Goal: Find specific page/section: Find specific page/section

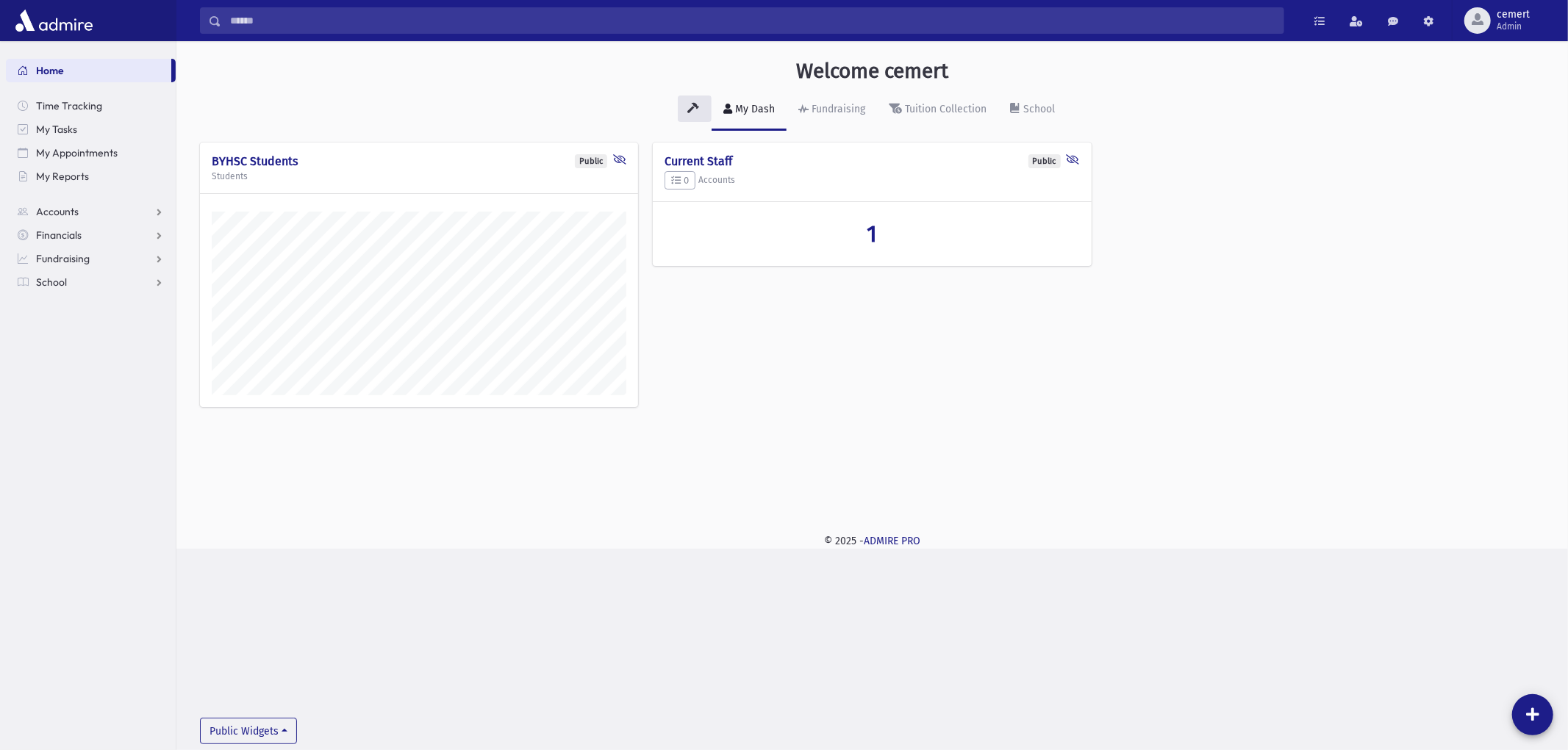
scroll to position [507, 1391]
click at [64, 276] on span "School" at bounding box center [51, 281] width 31 height 13
click at [78, 479] on link "Report Cards" at bounding box center [91, 470] width 169 height 23
click at [78, 520] on span "Marks List" at bounding box center [79, 516] width 47 height 13
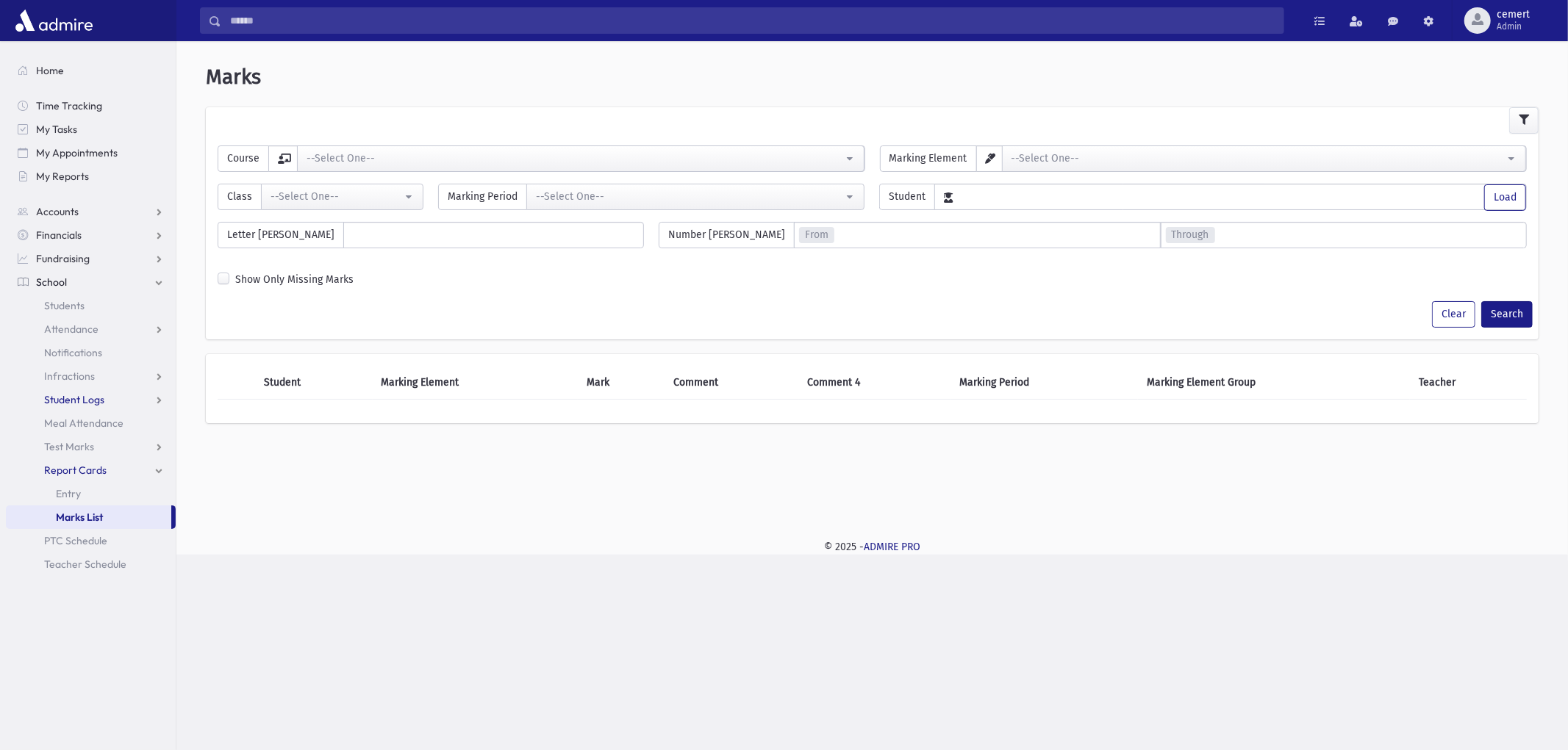
click at [82, 395] on span "Student Logs" at bounding box center [74, 399] width 61 height 13
click at [84, 313] on link "Students" at bounding box center [91, 305] width 169 height 23
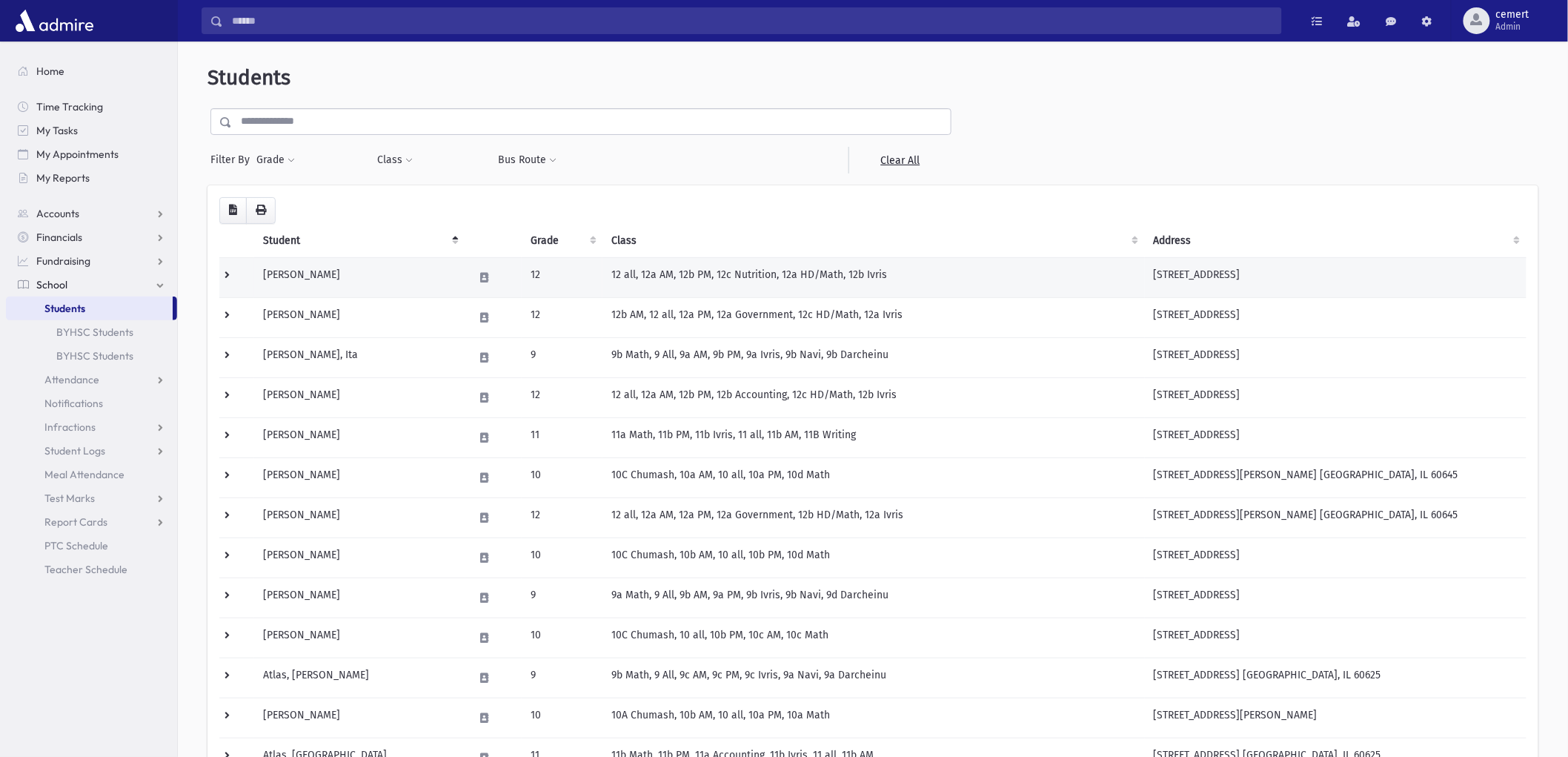
click at [667, 282] on td "12 all, 12a AM, 12b PM, 12c Nutrition, 12a HD/Math, 12b Ivris" at bounding box center [873, 277] width 541 height 40
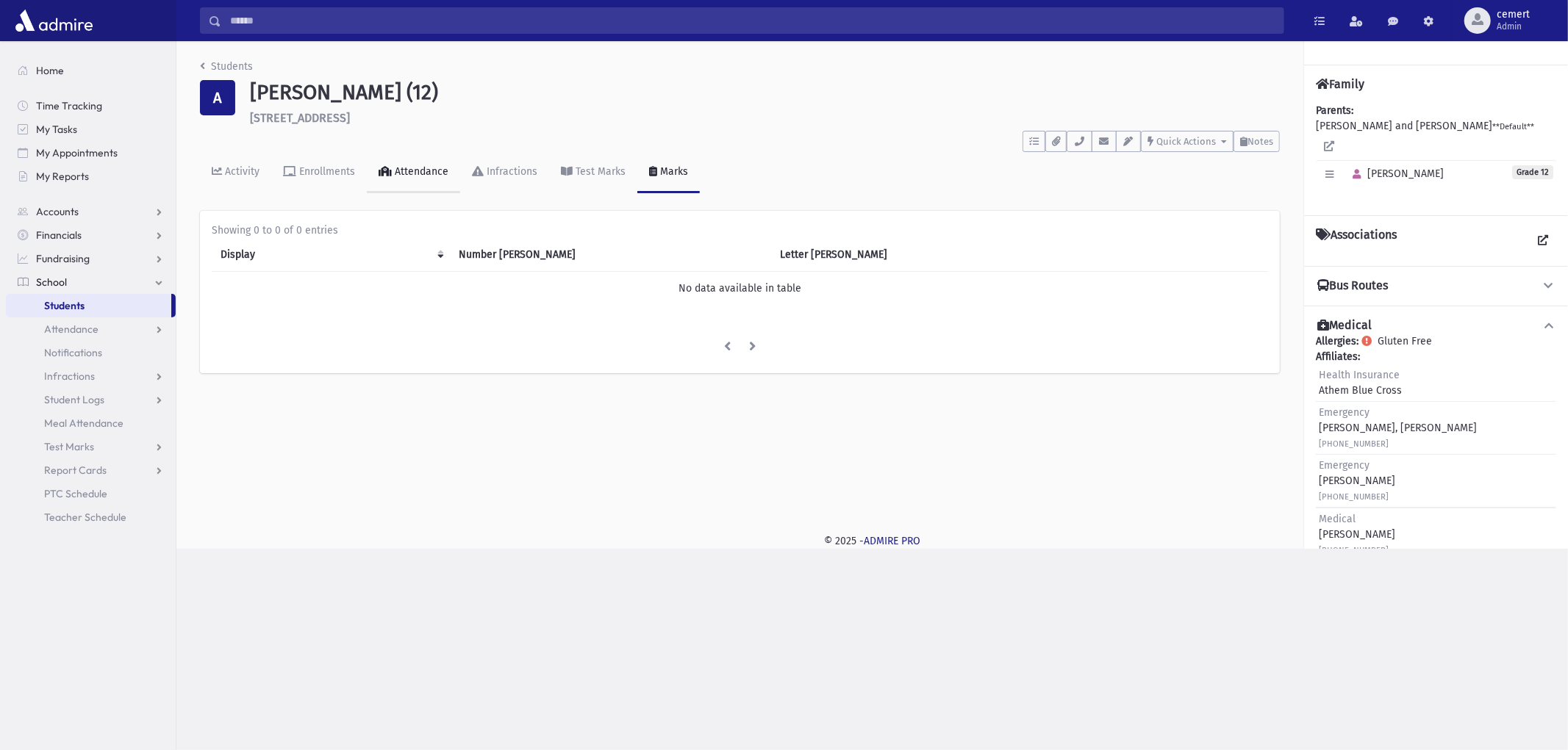
click at [417, 187] on link "Attendance" at bounding box center [413, 172] width 93 height 41
click at [290, 169] on icon at bounding box center [289, 172] width 13 height 11
click at [260, 169] on link "Activity" at bounding box center [235, 172] width 71 height 41
click at [63, 478] on link "Report Cards" at bounding box center [91, 470] width 169 height 23
click at [63, 510] on span "Marks List" at bounding box center [79, 516] width 47 height 13
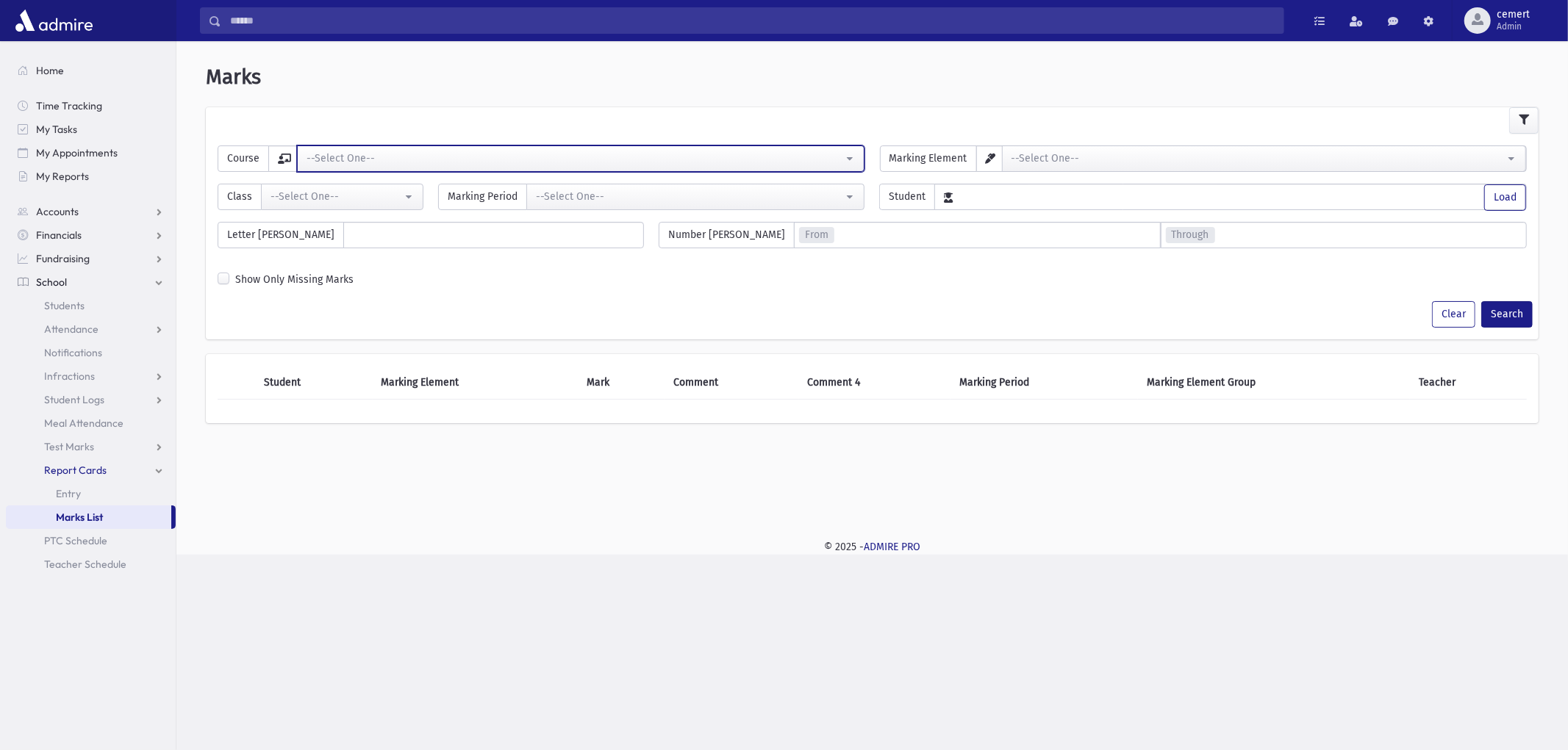
click at [684, 164] on div "--Select One--" at bounding box center [574, 158] width 536 height 15
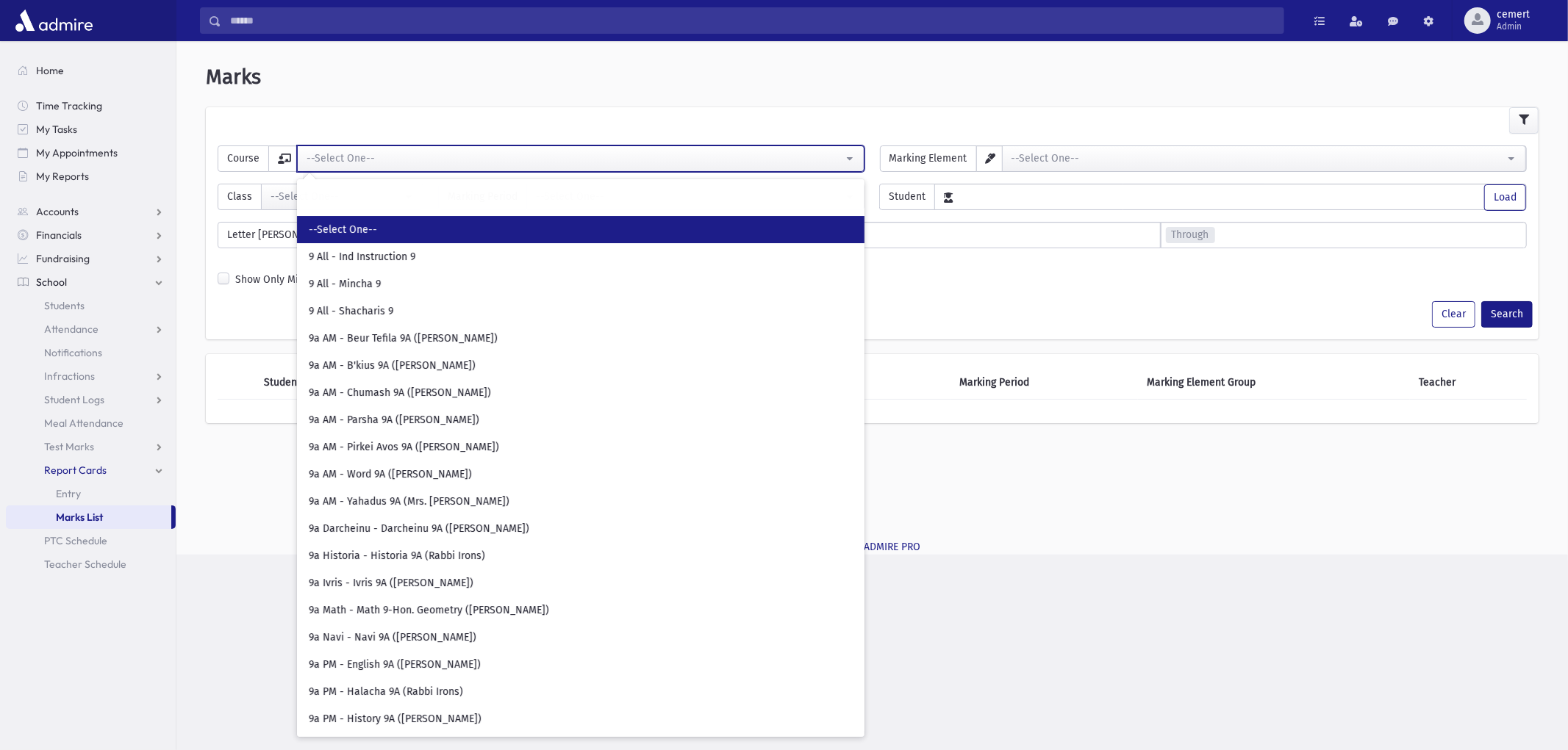
click at [684, 164] on div "--Select One--" at bounding box center [574, 158] width 536 height 15
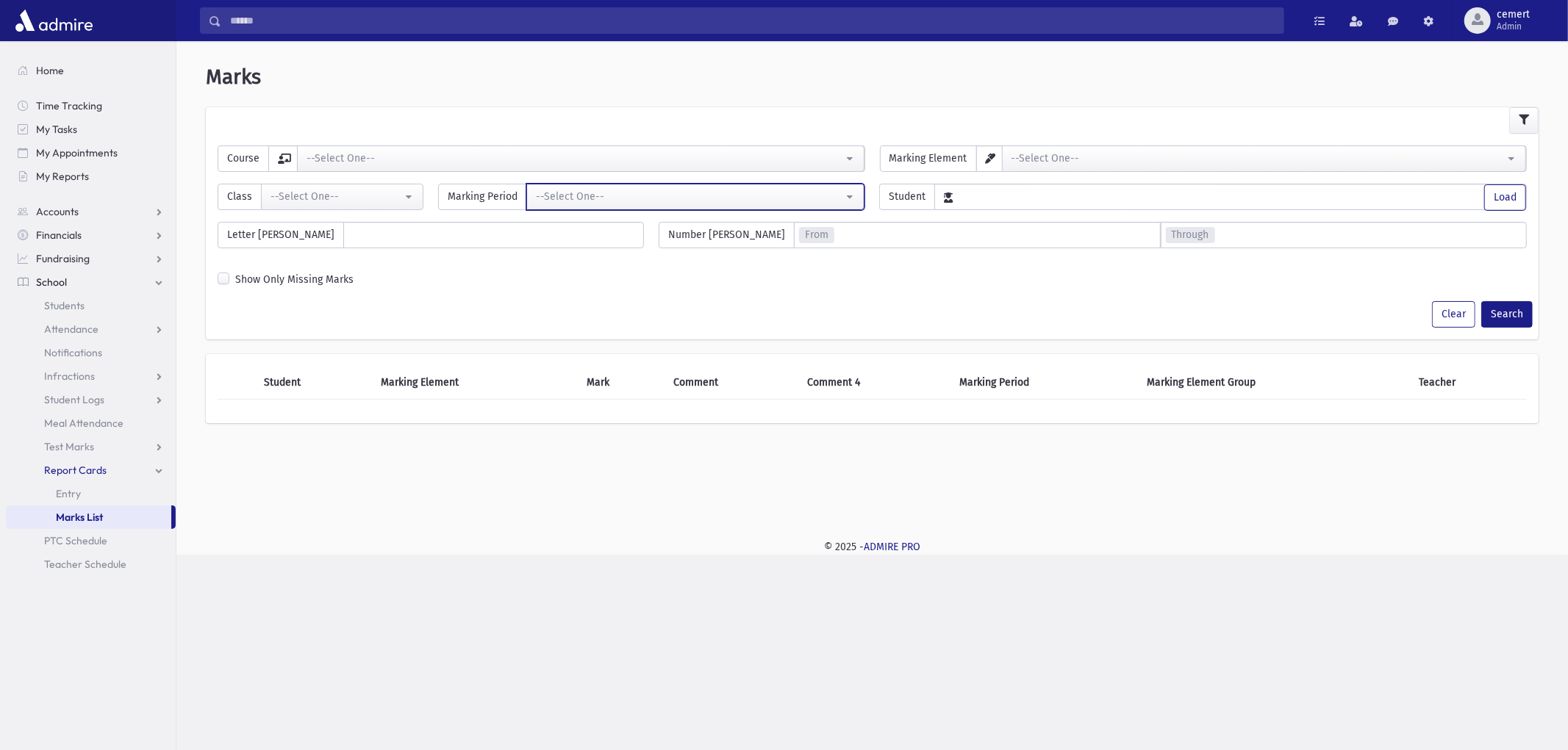
click at [678, 200] on div "--Select One--" at bounding box center [689, 197] width 307 height 15
click at [97, 312] on link "Students" at bounding box center [91, 305] width 169 height 23
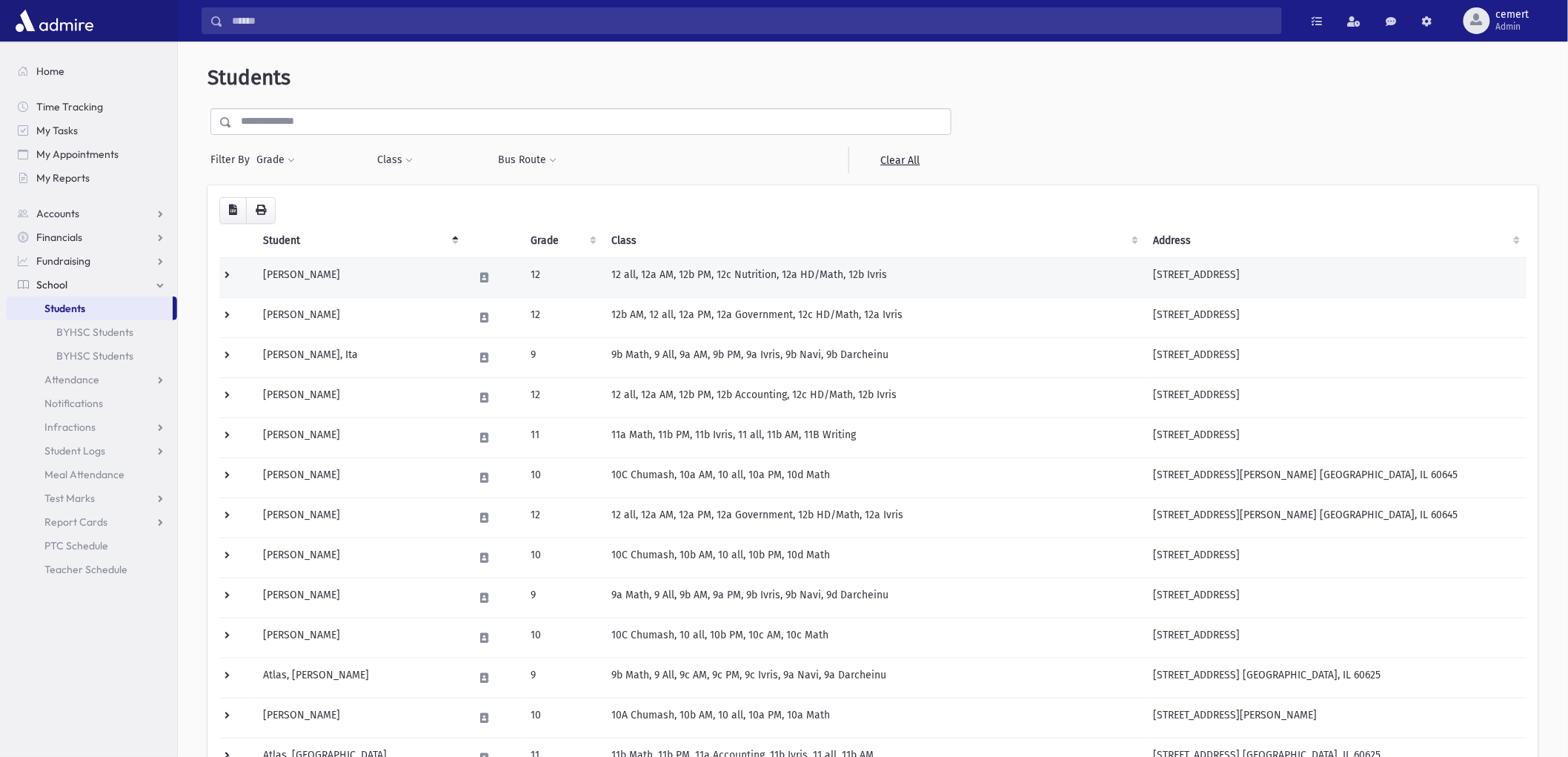
click at [299, 293] on td "Adelman, Devorah" at bounding box center [359, 277] width 211 height 40
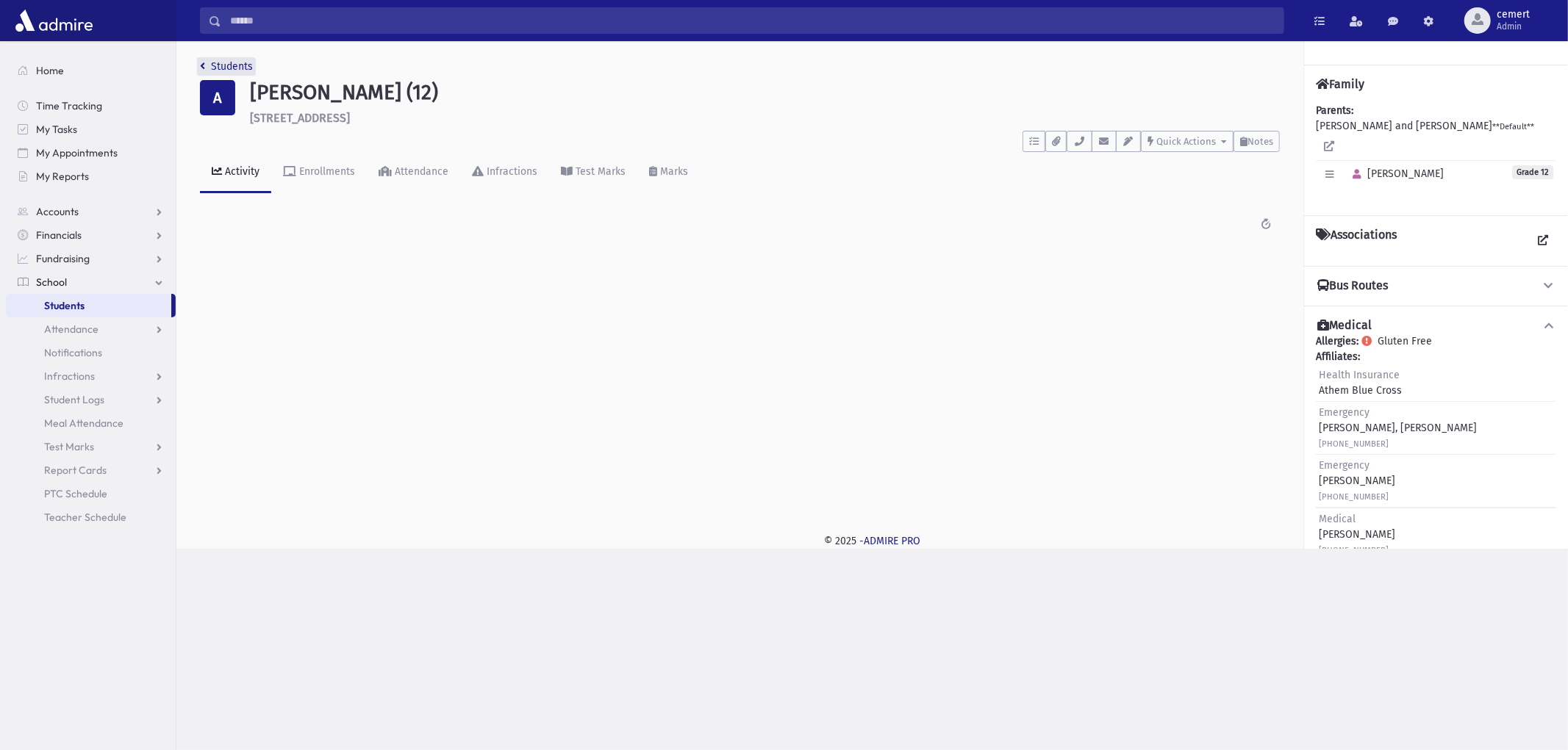
click at [221, 62] on link "Students" at bounding box center [226, 67] width 53 height 13
